Goal: Task Accomplishment & Management: Use online tool/utility

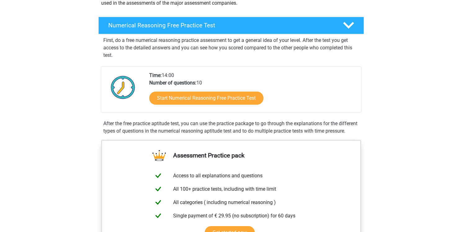
scroll to position [94, 0]
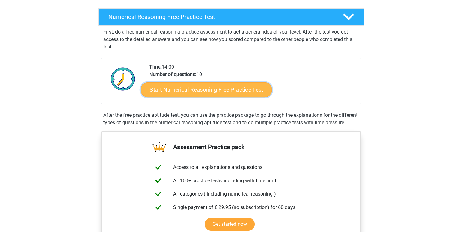
click at [191, 92] on link "Start Numerical Reasoning Free Practice Test" at bounding box center [205, 89] width 131 height 15
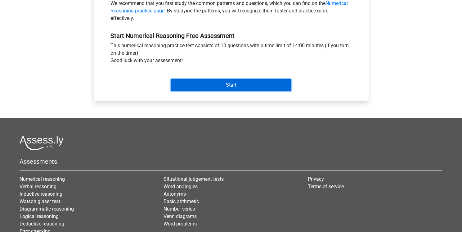
click at [194, 87] on input "Start" at bounding box center [230, 85] width 121 height 12
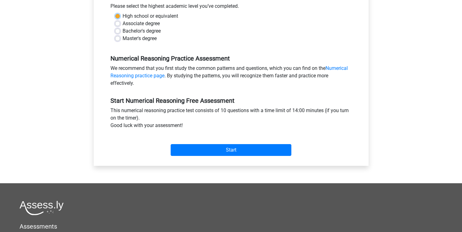
scroll to position [142, 0]
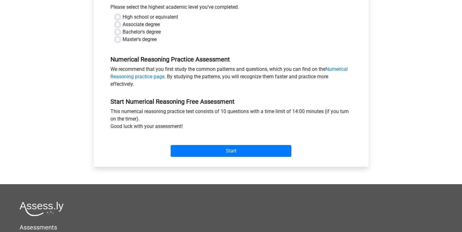
click at [122, 15] on label "High school or equivalent" at bounding box center [149, 16] width 55 height 7
click at [116, 15] on input "High school or equivalent" at bounding box center [117, 16] width 5 height 6
radio input "true"
click at [126, 29] on label "Bachelor's degree" at bounding box center [141, 31] width 38 height 7
click at [120, 29] on input "Bachelor's degree" at bounding box center [117, 31] width 5 height 6
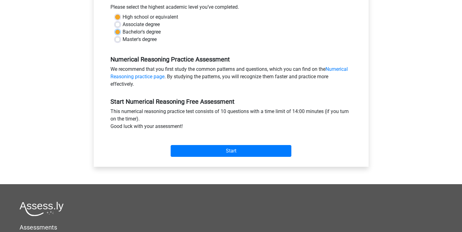
radio input "true"
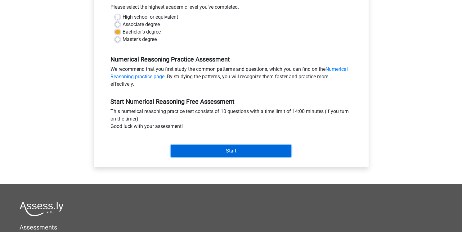
click at [224, 147] on input "Start" at bounding box center [230, 151] width 121 height 12
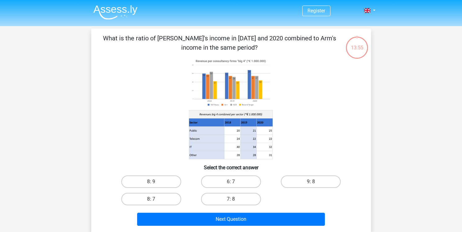
scroll to position [59, 0]
